Goal: Task Accomplishment & Management: Complete application form

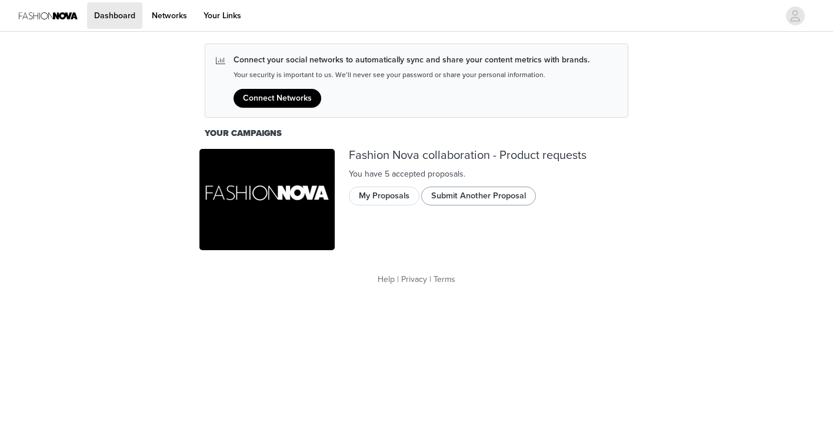
click at [461, 196] on button "Submit Another Proposal" at bounding box center [478, 196] width 115 height 19
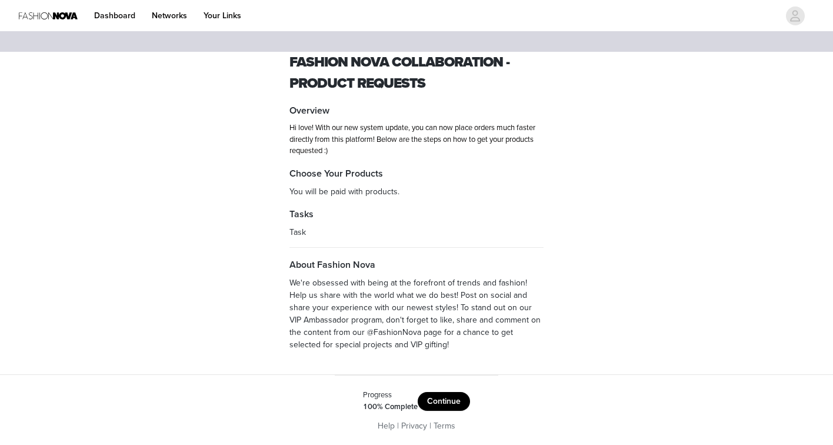
scroll to position [10, 0]
click at [451, 400] on button "Continue" at bounding box center [444, 402] width 52 height 19
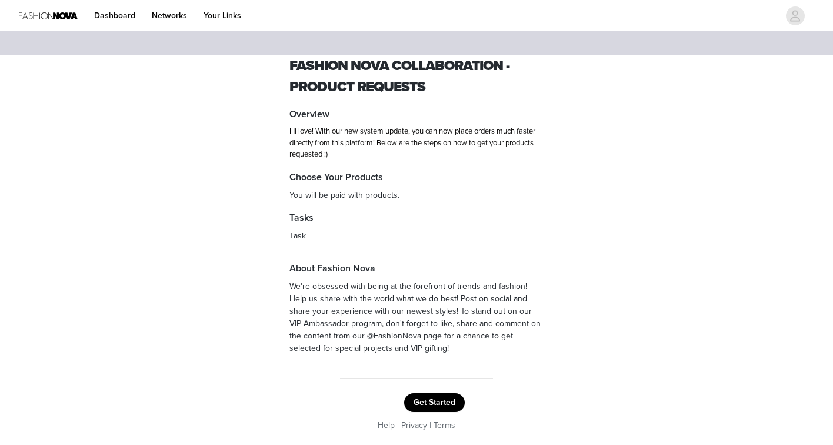
scroll to position [6, 0]
click at [424, 402] on button "Get Started" at bounding box center [434, 403] width 61 height 19
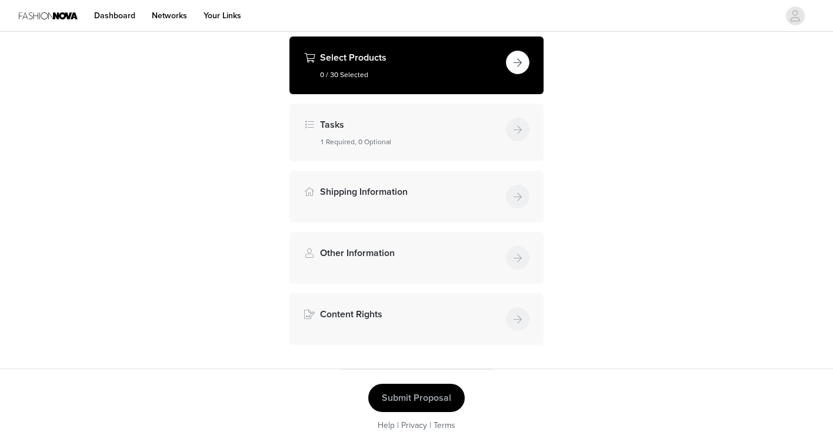
scroll to position [154, 0]
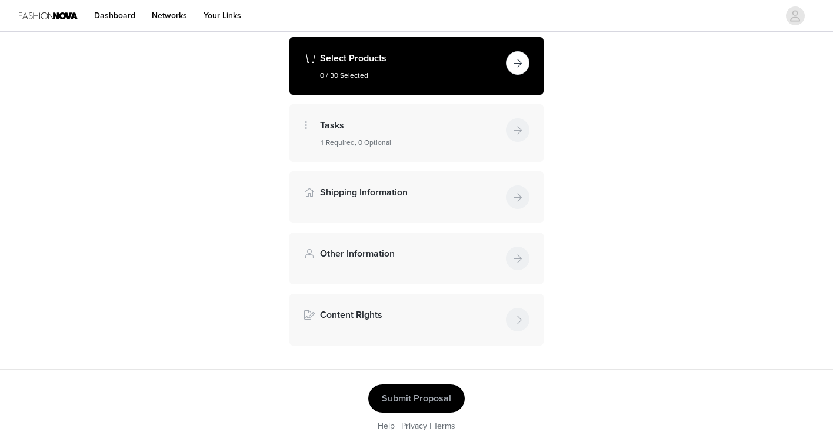
click at [514, 56] on button "button" at bounding box center [518, 63] width 24 height 24
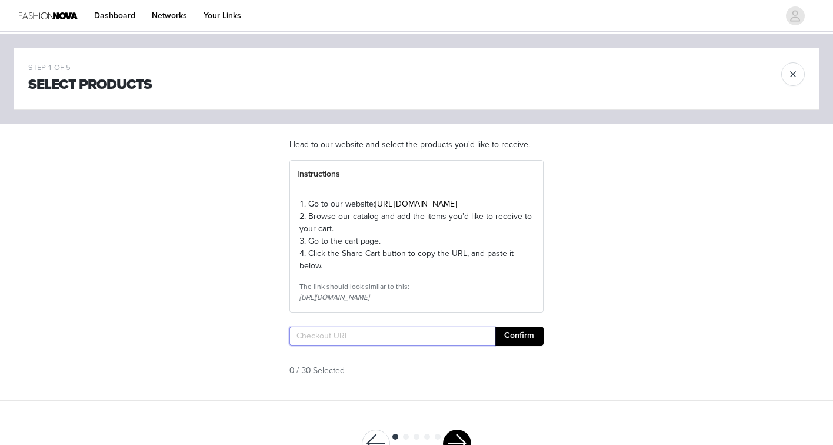
click at [370, 345] on input "text" at bounding box center [392, 336] width 205 height 19
paste input "[URL][DOMAIN_NAME]"
type input "[URL][DOMAIN_NAME]"
click at [521, 345] on button "Confirm" at bounding box center [519, 336] width 49 height 19
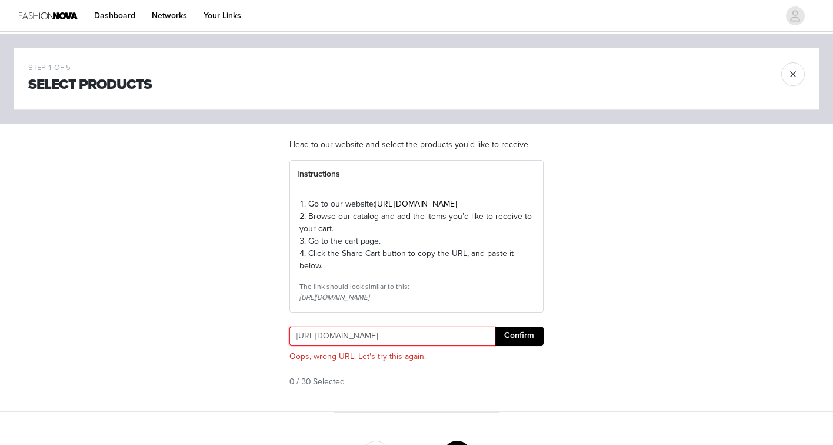
click at [467, 345] on input "[URL][DOMAIN_NAME]" at bounding box center [392, 336] width 205 height 19
paste input "[URL][DOMAIN_NAME]"
type input "[URL][DOMAIN_NAME]"
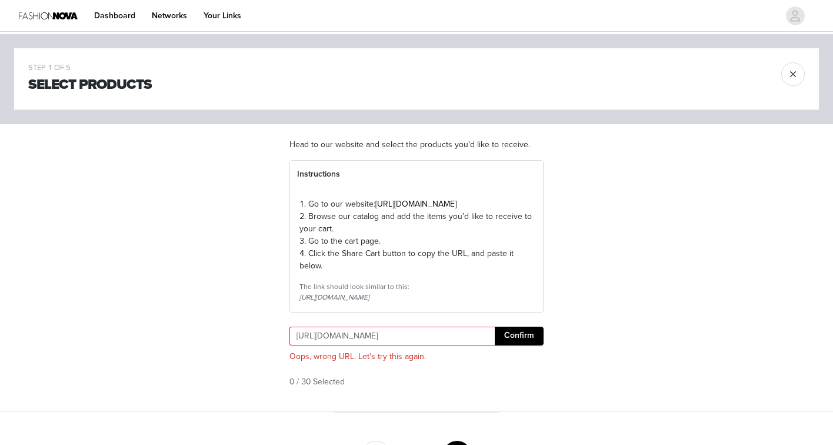
click at [516, 345] on button "Confirm" at bounding box center [519, 336] width 49 height 19
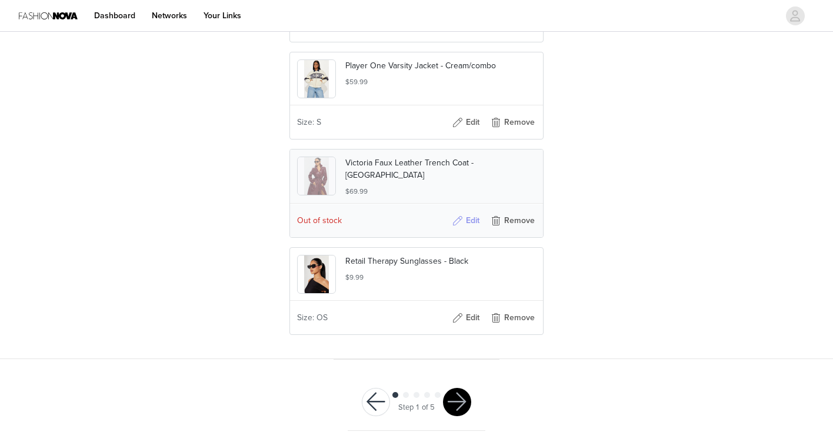
scroll to position [2981, 0]
click at [473, 218] on button "Edit" at bounding box center [465, 220] width 47 height 19
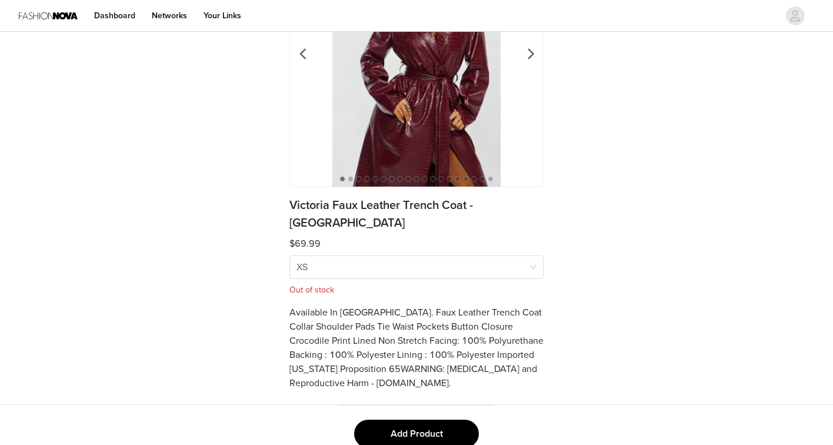
scroll to position [143, 0]
click at [413, 421] on button "Add Product" at bounding box center [416, 434] width 125 height 28
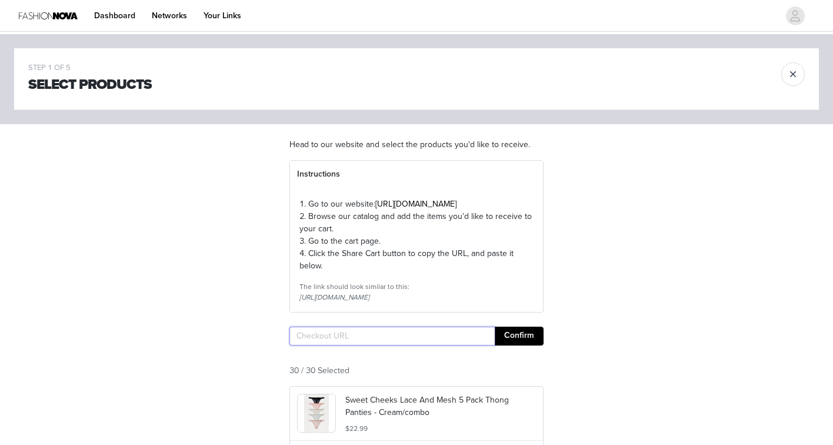
click at [402, 345] on input "text" at bounding box center [392, 336] width 205 height 19
paste input "[URL][DOMAIN_NAME]"
type input "[URL][DOMAIN_NAME]"
click at [526, 345] on button "Confirm" at bounding box center [519, 336] width 49 height 19
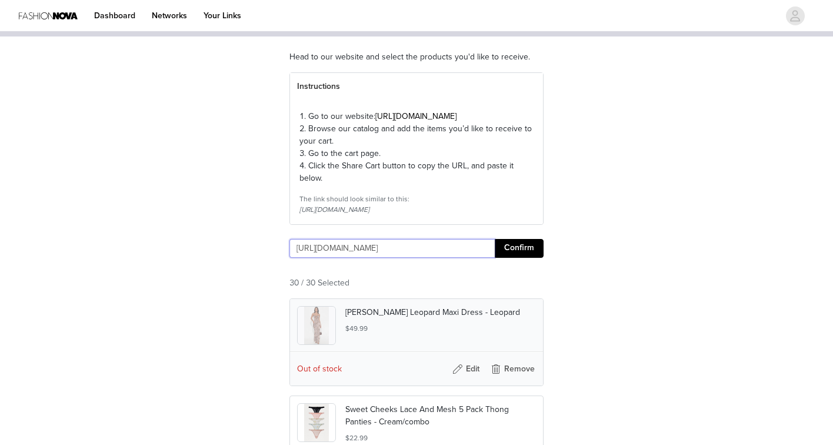
scroll to position [88, 0]
click at [521, 378] on button "Remove" at bounding box center [512, 369] width 47 height 19
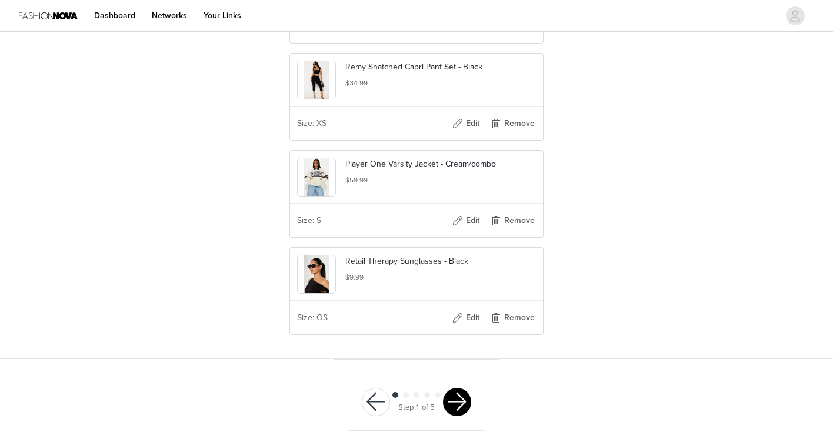
scroll to position [2884, 0]
click at [450, 400] on button "button" at bounding box center [457, 402] width 28 height 28
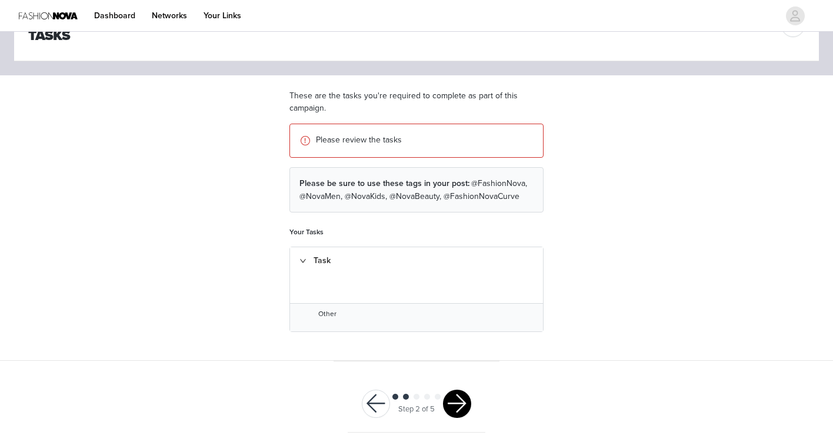
click at [462, 400] on button "button" at bounding box center [457, 404] width 28 height 28
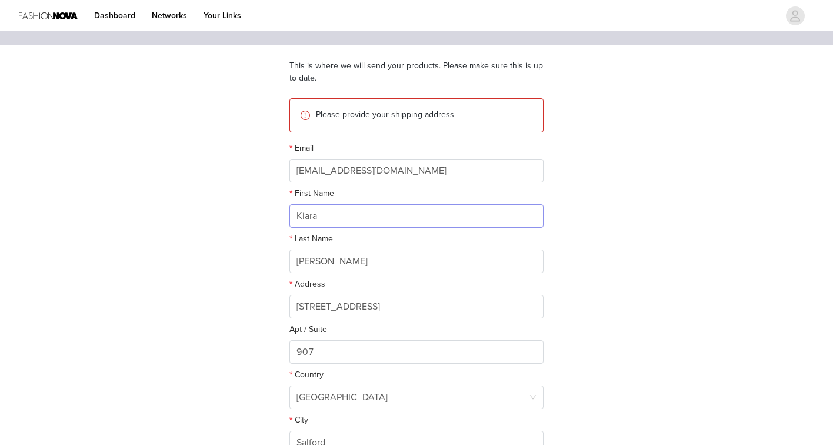
scroll to position [92, 0]
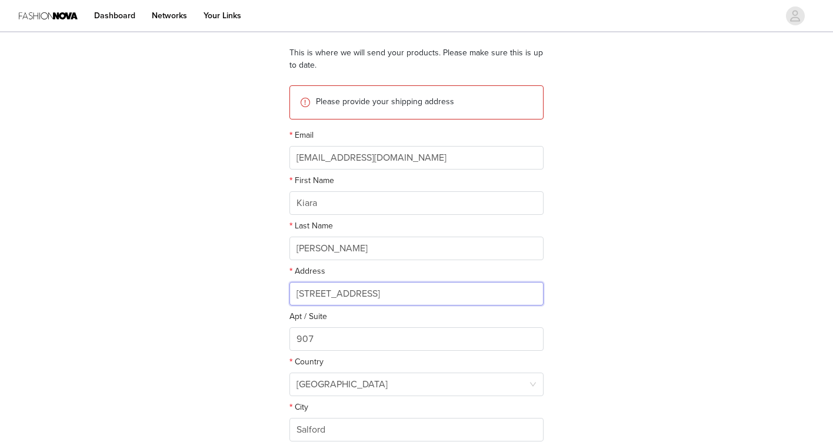
click at [386, 294] on input "[STREET_ADDRESS]" at bounding box center [417, 294] width 254 height 24
type input "100 Greengate"
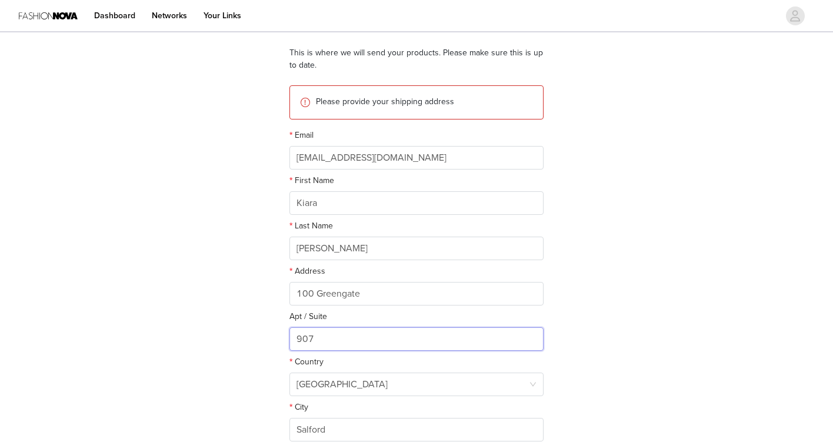
click at [372, 335] on input "907" at bounding box center [417, 339] width 254 height 24
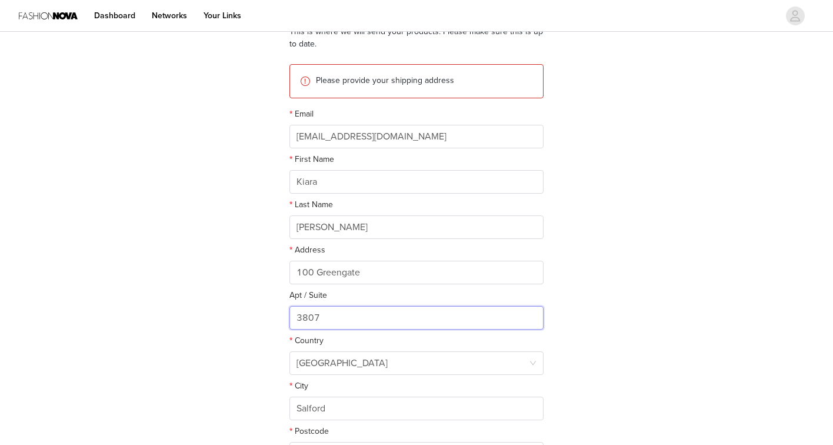
scroll to position [140, 0]
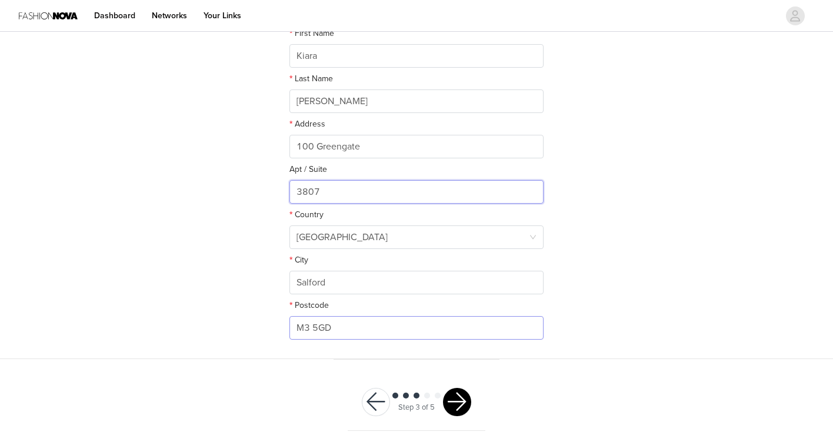
type input "3807"
type input "M3 7HU"
click at [457, 404] on button "button" at bounding box center [457, 402] width 28 height 28
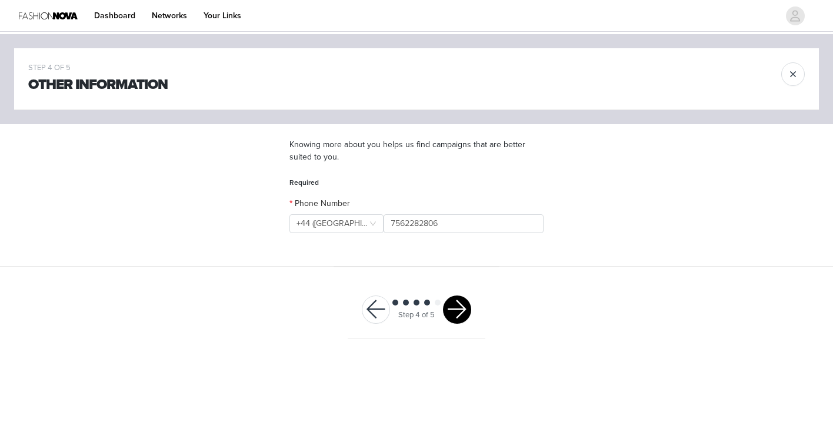
click at [457, 311] on button "button" at bounding box center [457, 309] width 28 height 28
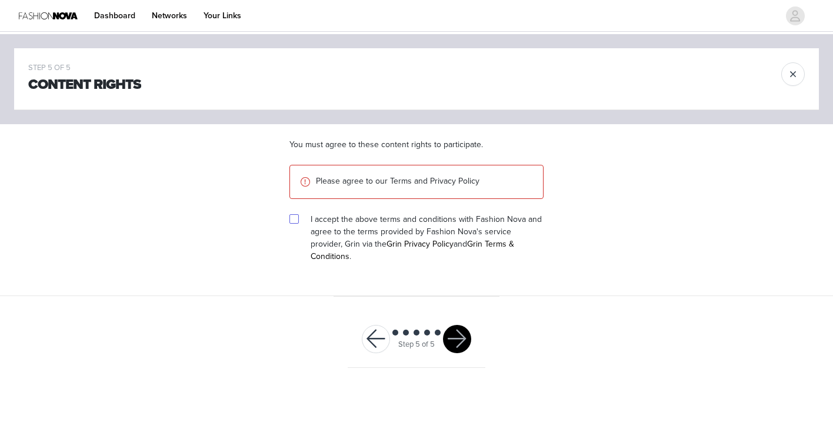
click at [295, 217] on input "checkbox" at bounding box center [294, 218] width 8 height 8
checkbox input "true"
click at [464, 325] on button "button" at bounding box center [457, 339] width 28 height 28
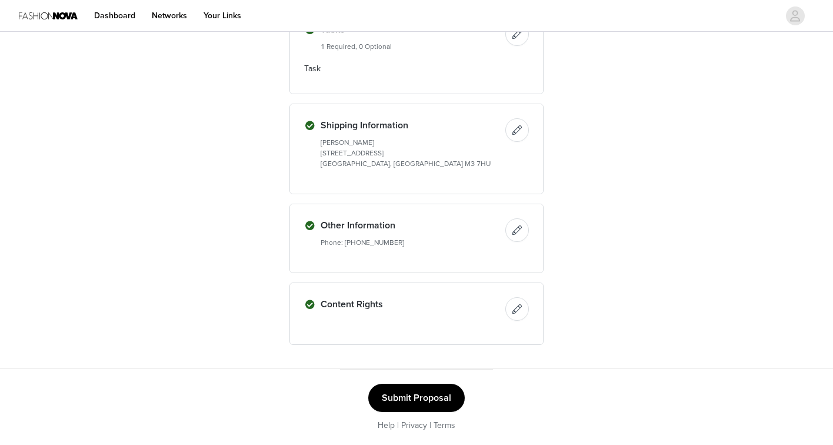
scroll to position [1491, 0]
click at [425, 402] on button "Submit Proposal" at bounding box center [416, 398] width 97 height 28
